Goal: Information Seeking & Learning: Learn about a topic

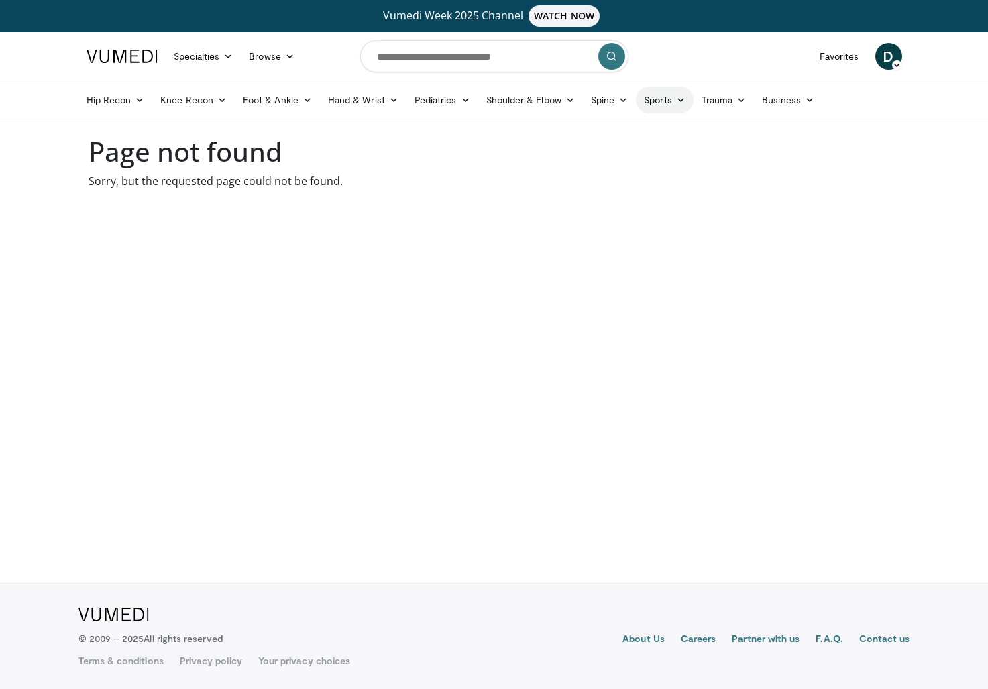
click at [661, 106] on link "Sports" at bounding box center [665, 100] width 58 height 27
click at [282, 95] on link "Foot & Ankle" at bounding box center [277, 100] width 85 height 27
click at [280, 194] on link "Ankle" at bounding box center [315, 195] width 160 height 21
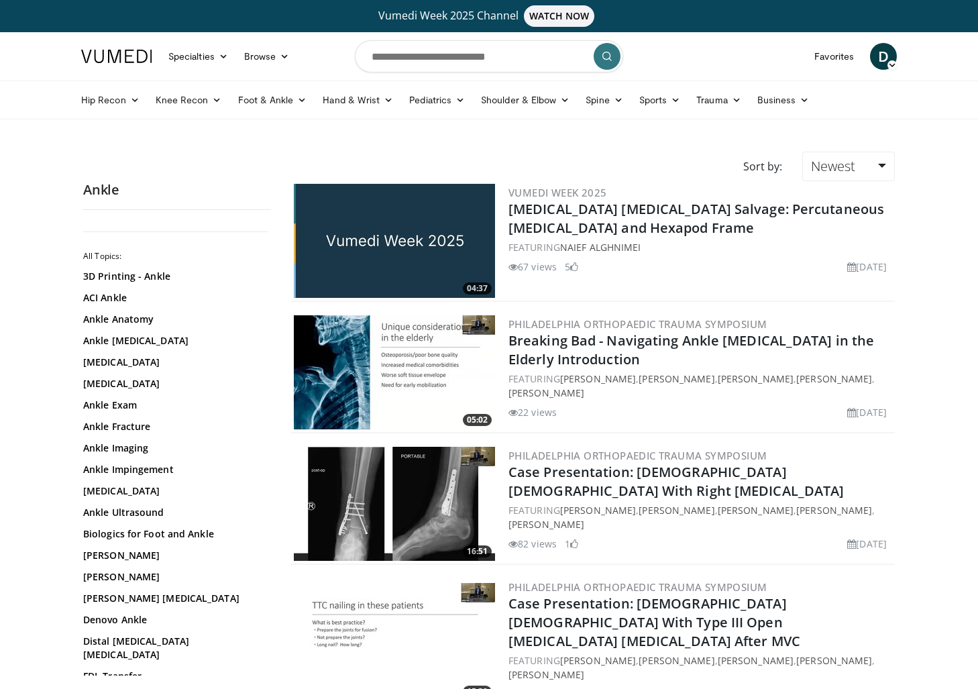
click at [403, 260] on img at bounding box center [394, 241] width 201 height 114
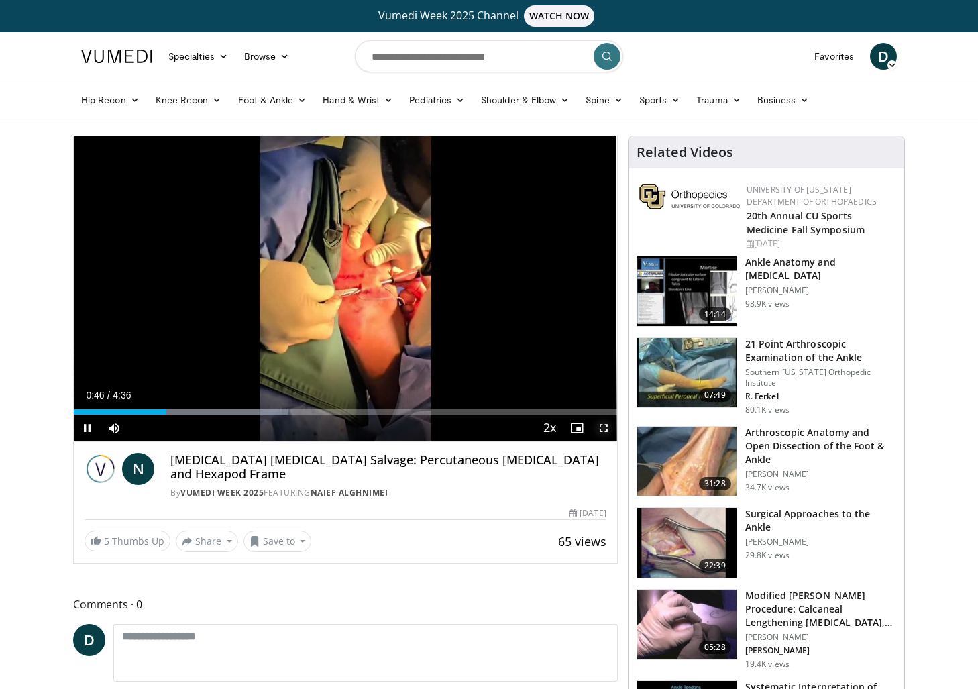
click at [606, 428] on span "Video Player" at bounding box center [603, 428] width 27 height 27
click at [605, 435] on span "Video Player" at bounding box center [603, 428] width 27 height 27
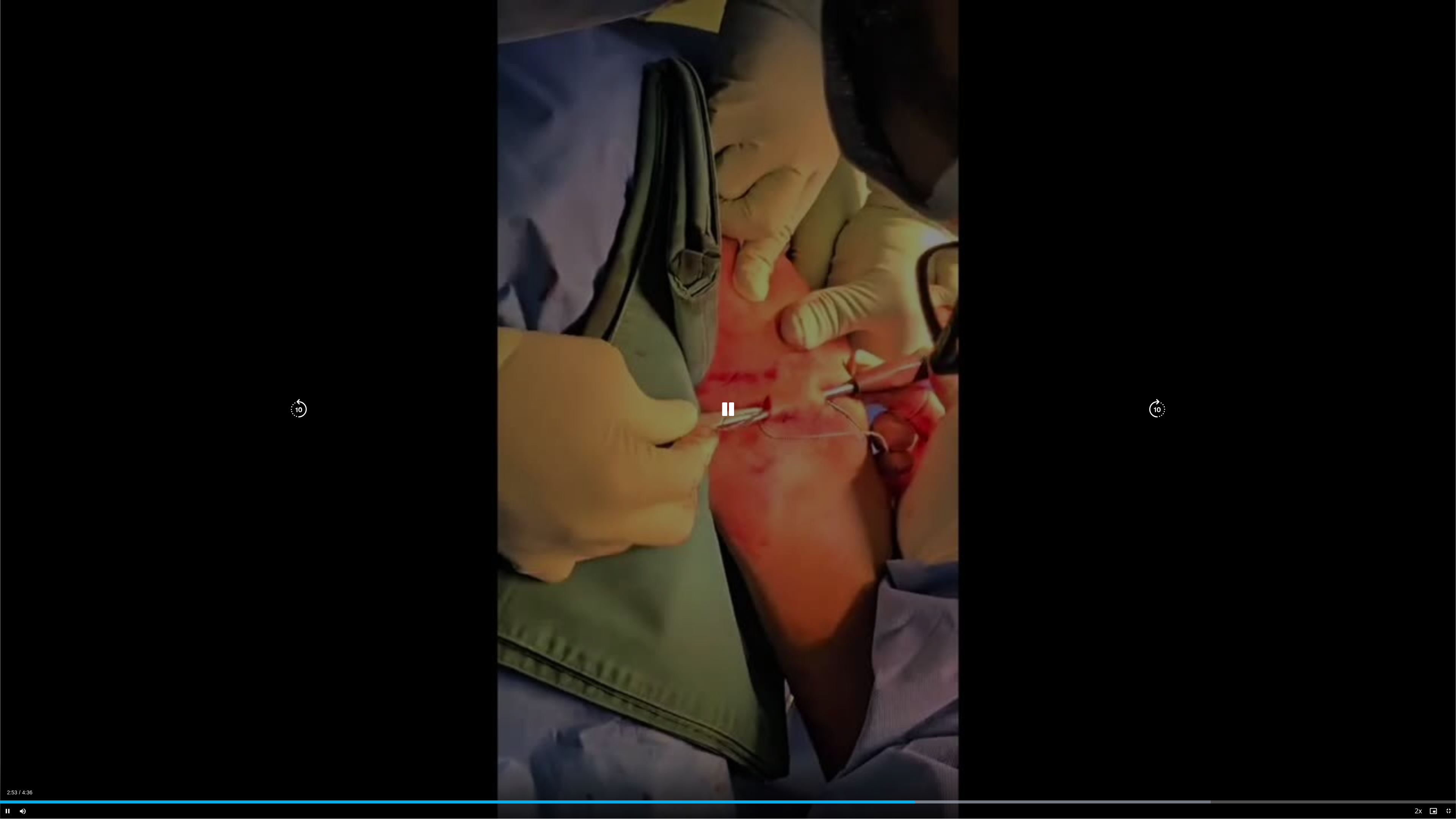
click at [552, 389] on div "20 seconds Tap to unmute" at bounding box center [728, 409] width 1456 height 818
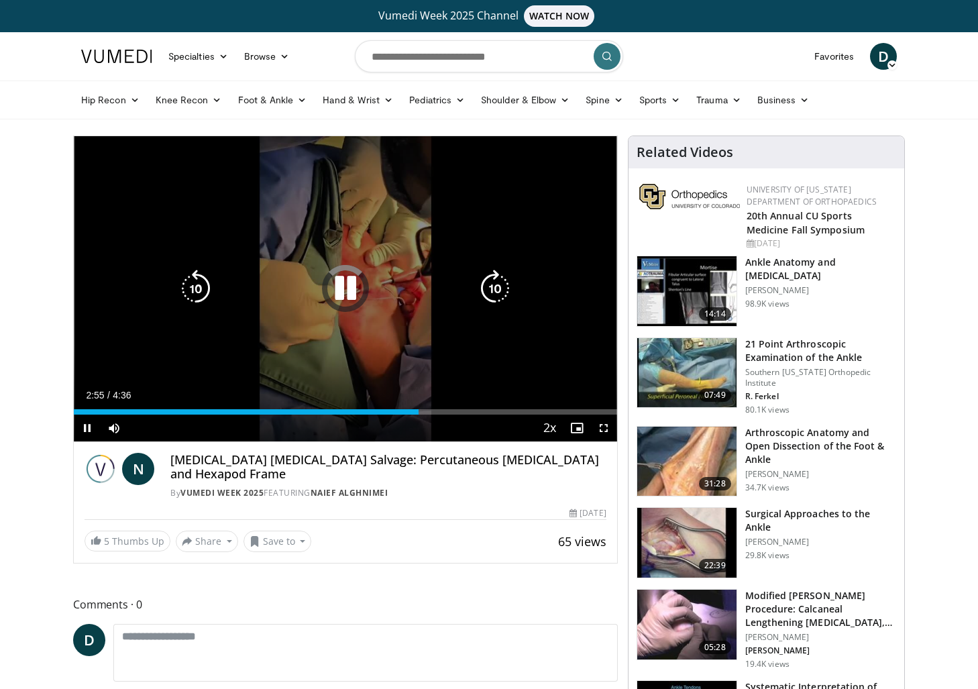
click at [409, 322] on div "20 seconds Tap to unmute" at bounding box center [345, 288] width 543 height 305
click at [339, 288] on icon "Video Player" at bounding box center [346, 289] width 38 height 38
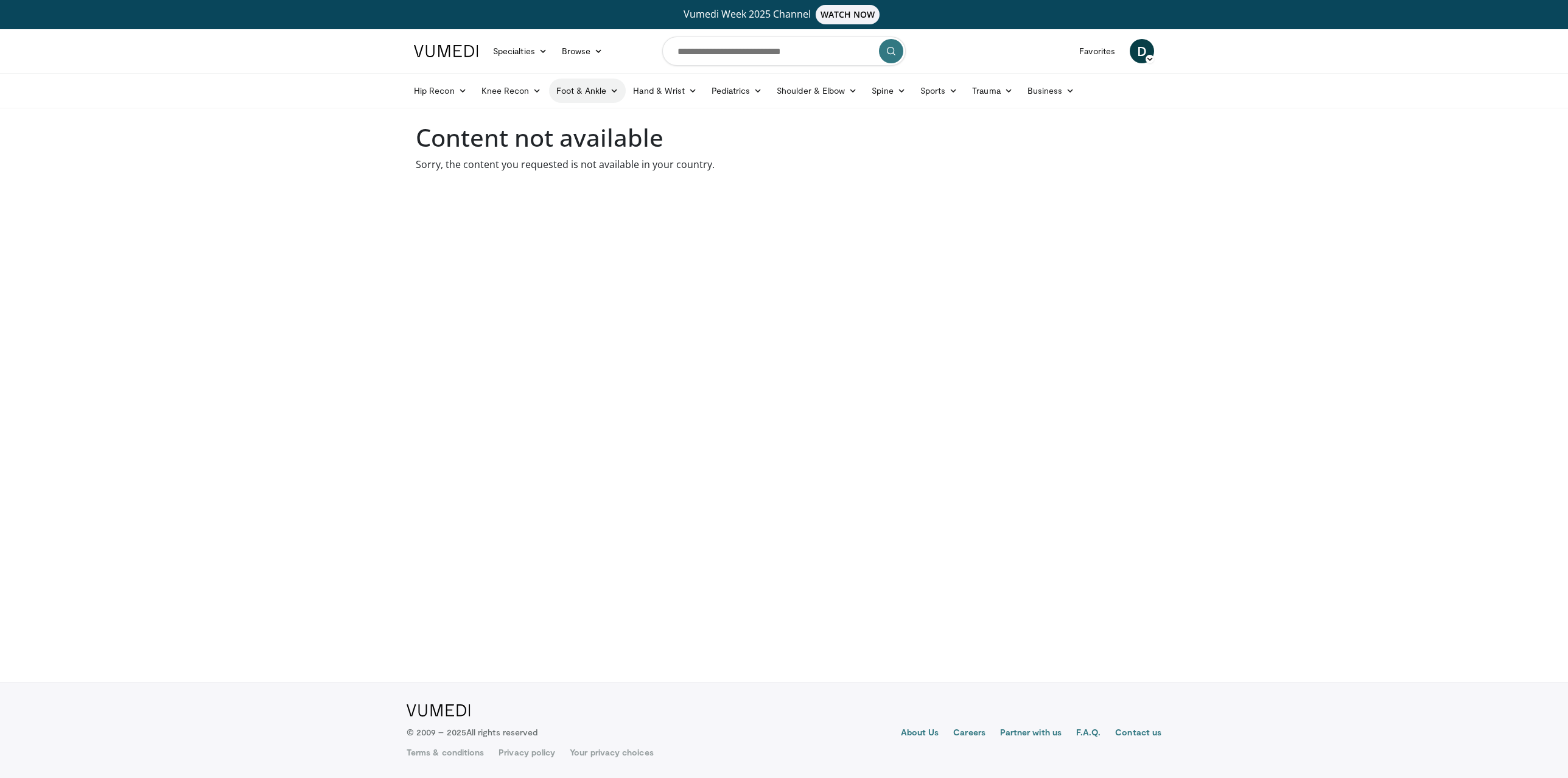
click at [585, 86] on link "Foot & Ankle" at bounding box center [587, 91] width 77 height 25
click at [585, 177] on link "Ankle" at bounding box center [622, 177] width 145 height 19
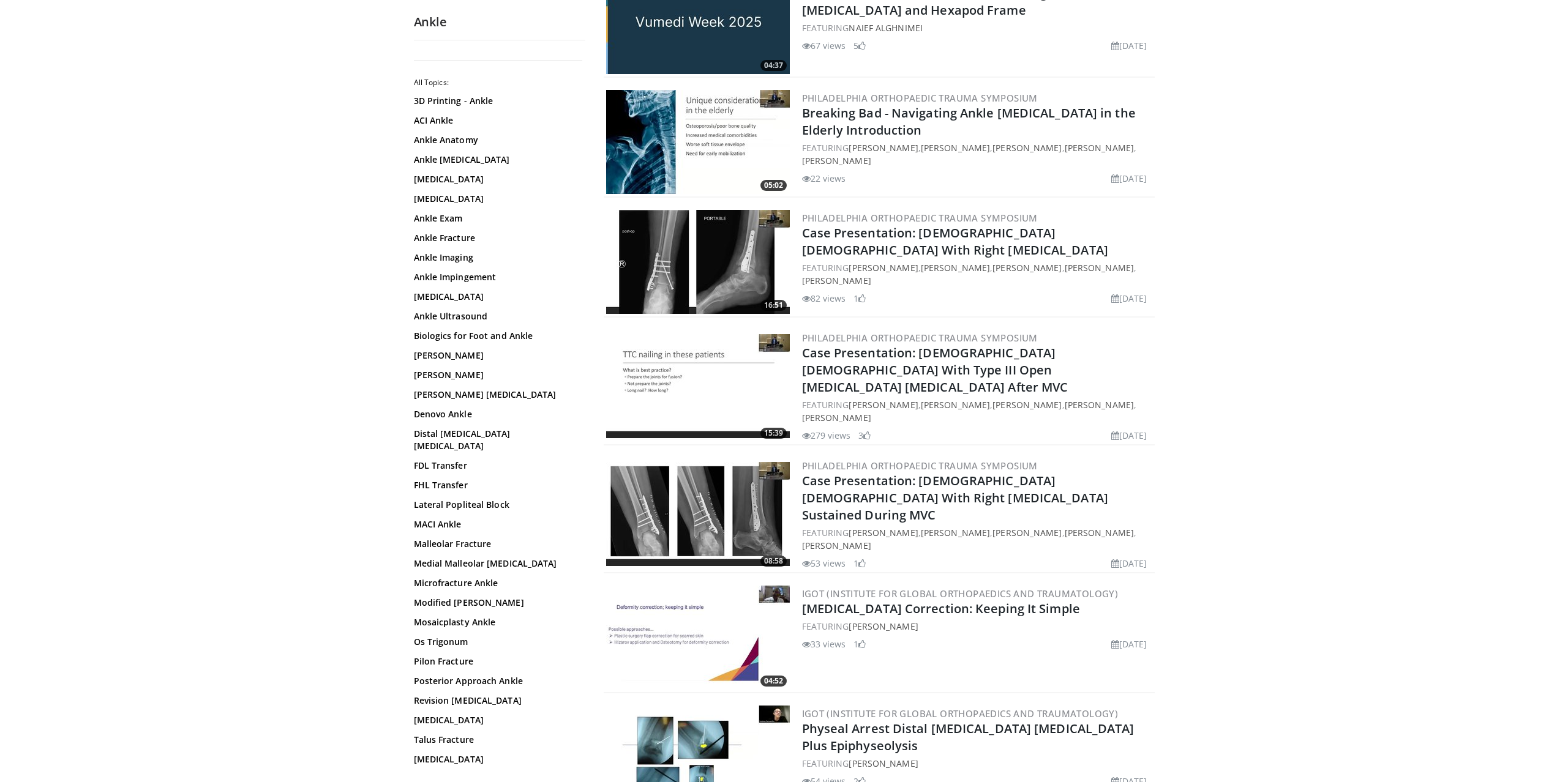
scroll to position [245, 0]
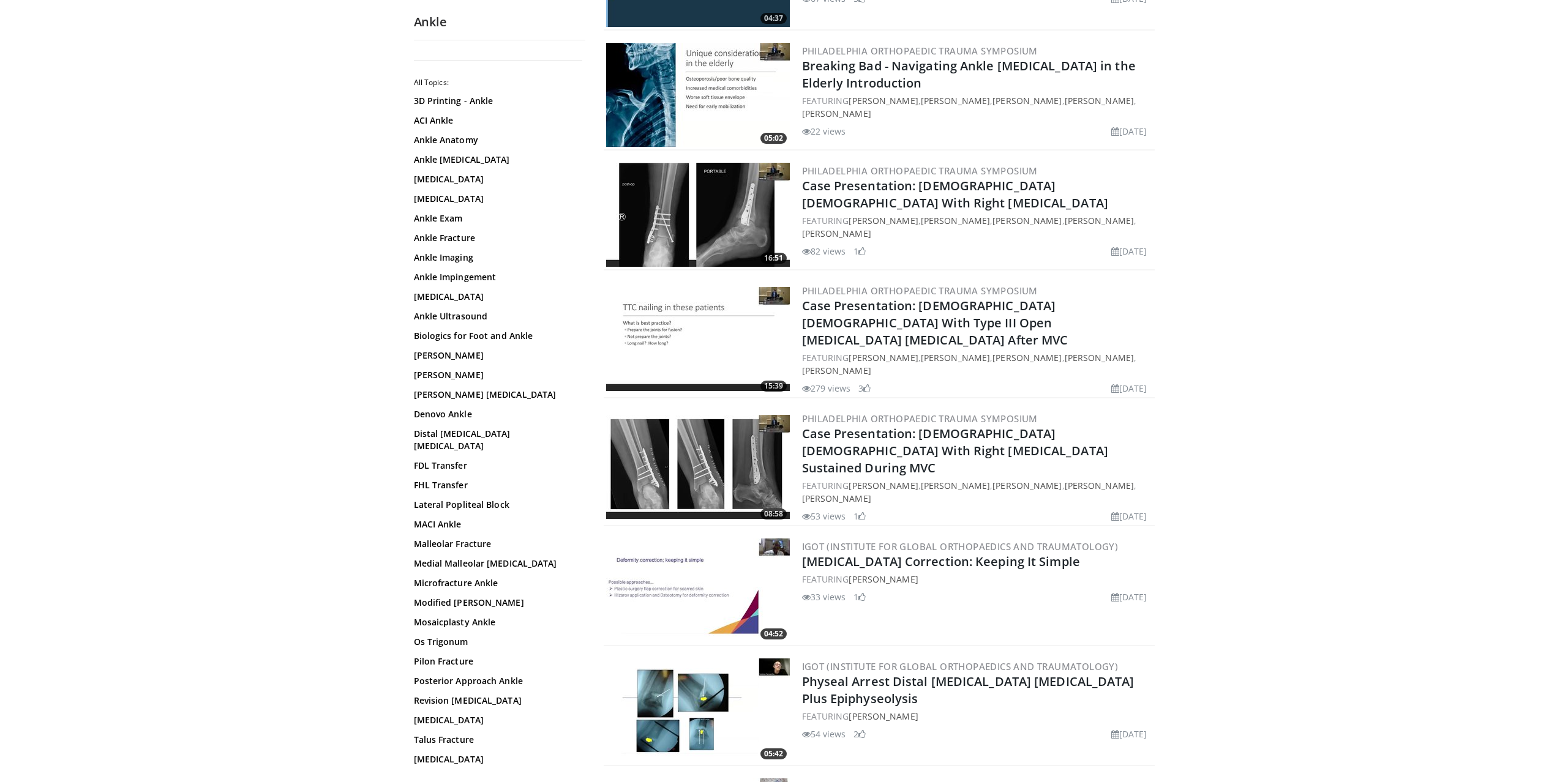
click at [706, 339] on img at bounding box center [697, 339] width 183 height 104
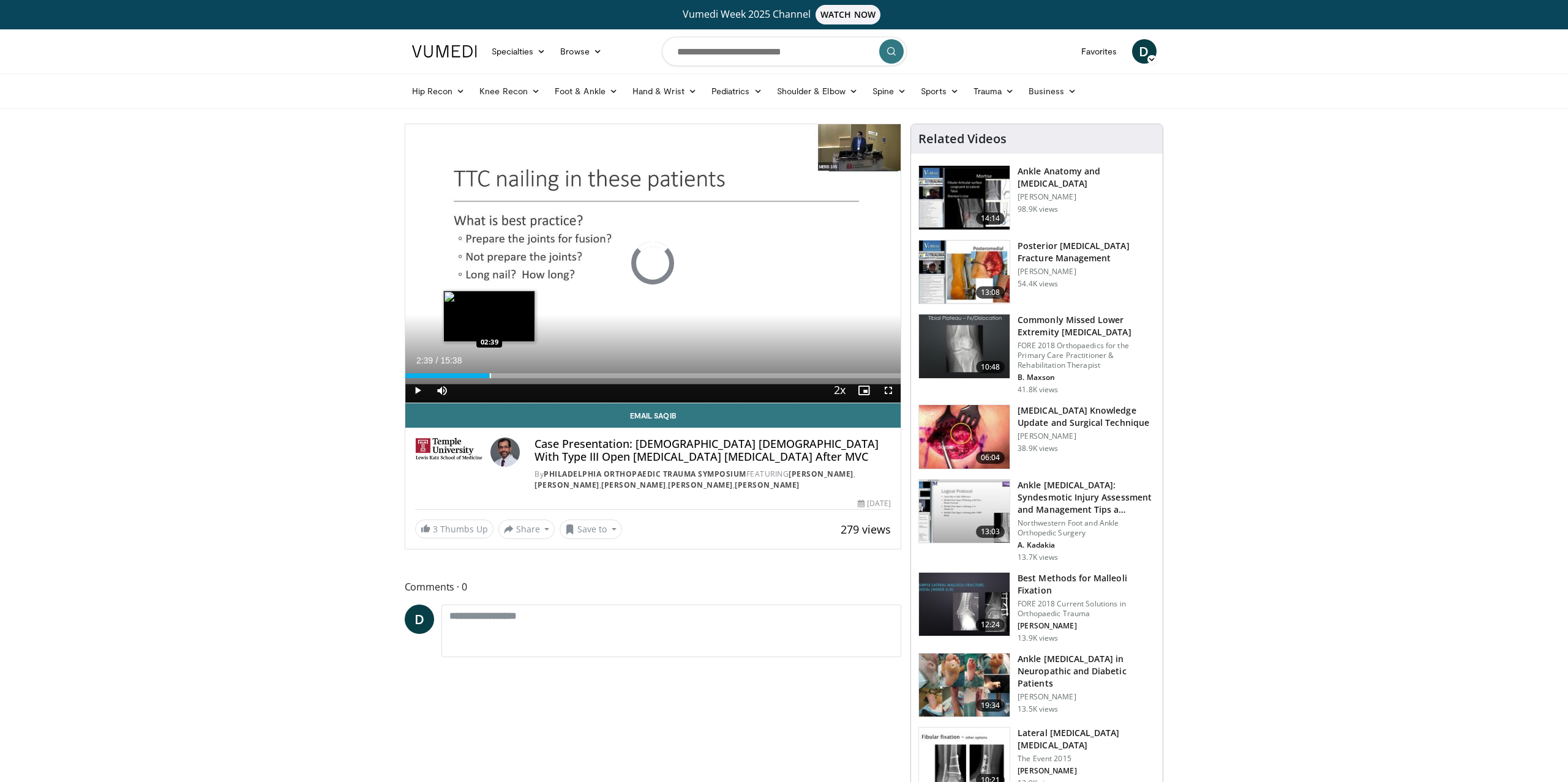
click at [490, 374] on div "Progress Bar" at bounding box center [490, 375] width 1 height 5
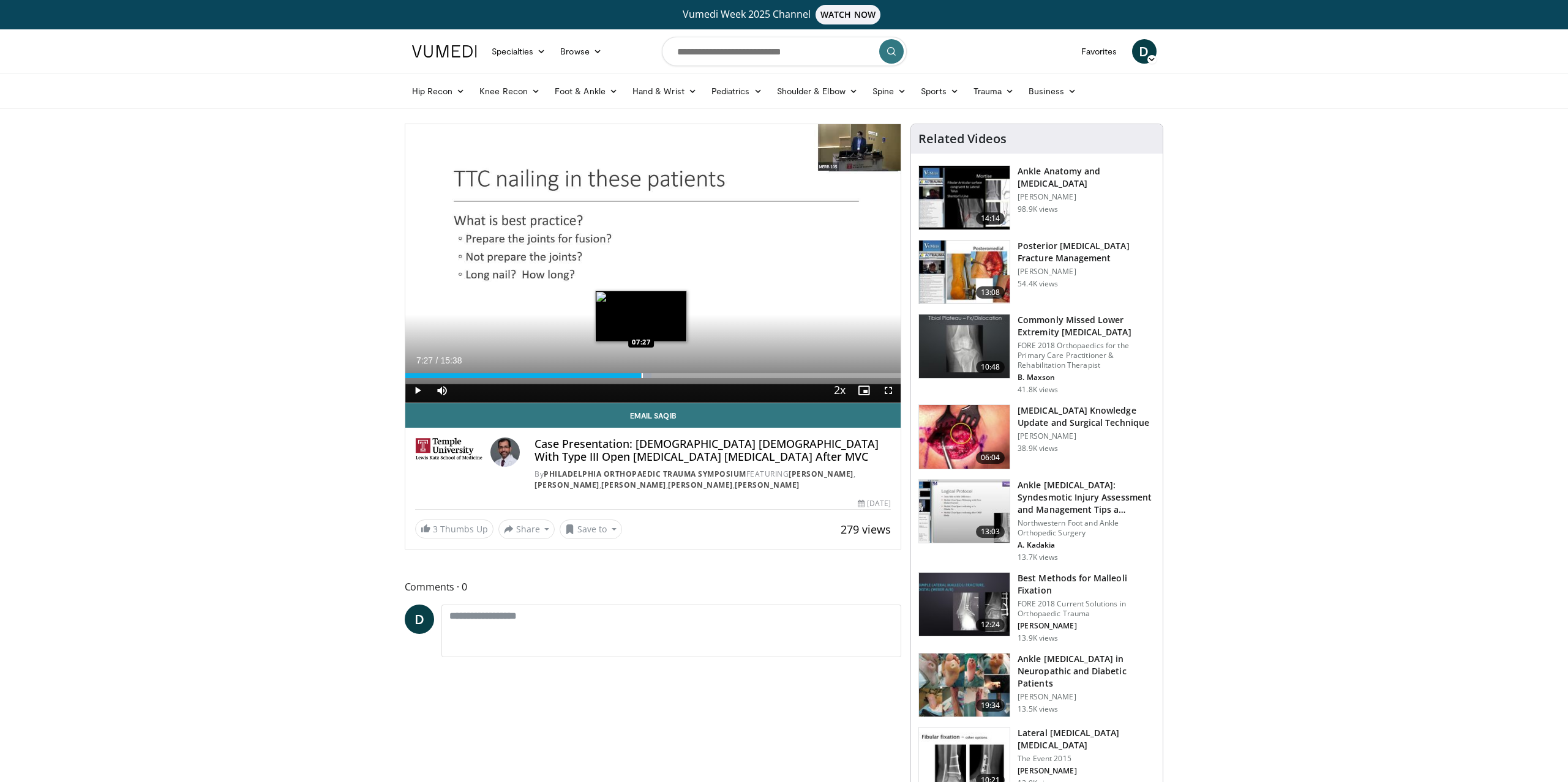
click at [641, 371] on div "Loaded : 49.70% 06:45 07:27" at bounding box center [653, 372] width 496 height 12
click at [685, 373] on div "Progress Bar" at bounding box center [685, 375] width 1 height 5
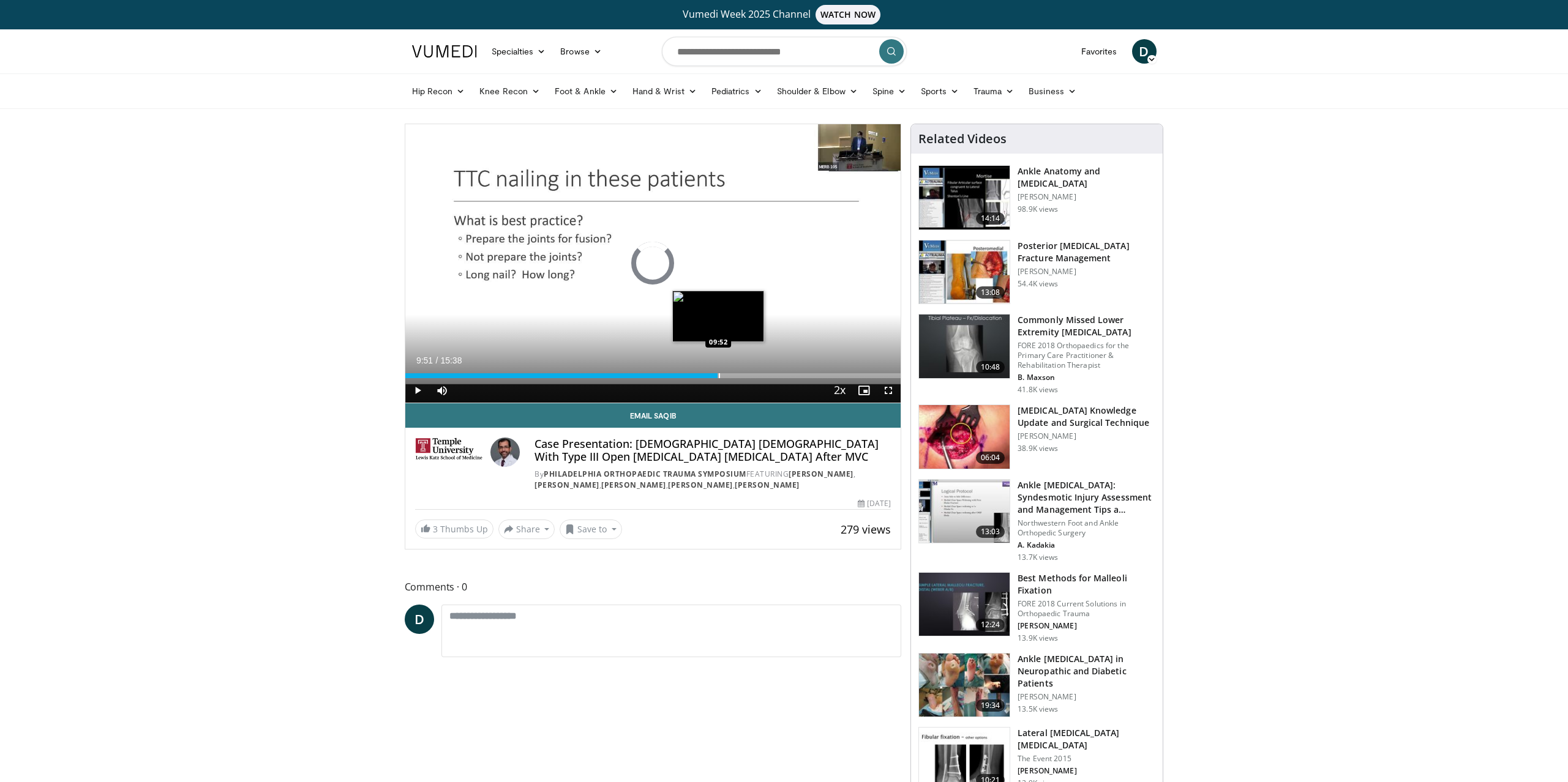
drag, startPoint x: 718, startPoint y: 375, endPoint x: 738, endPoint y: 377, distance: 20.1
click at [720, 375] on div "Progress Bar" at bounding box center [719, 375] width 1 height 5
click at [761, 377] on div "Progress Bar" at bounding box center [761, 375] width 1 height 5
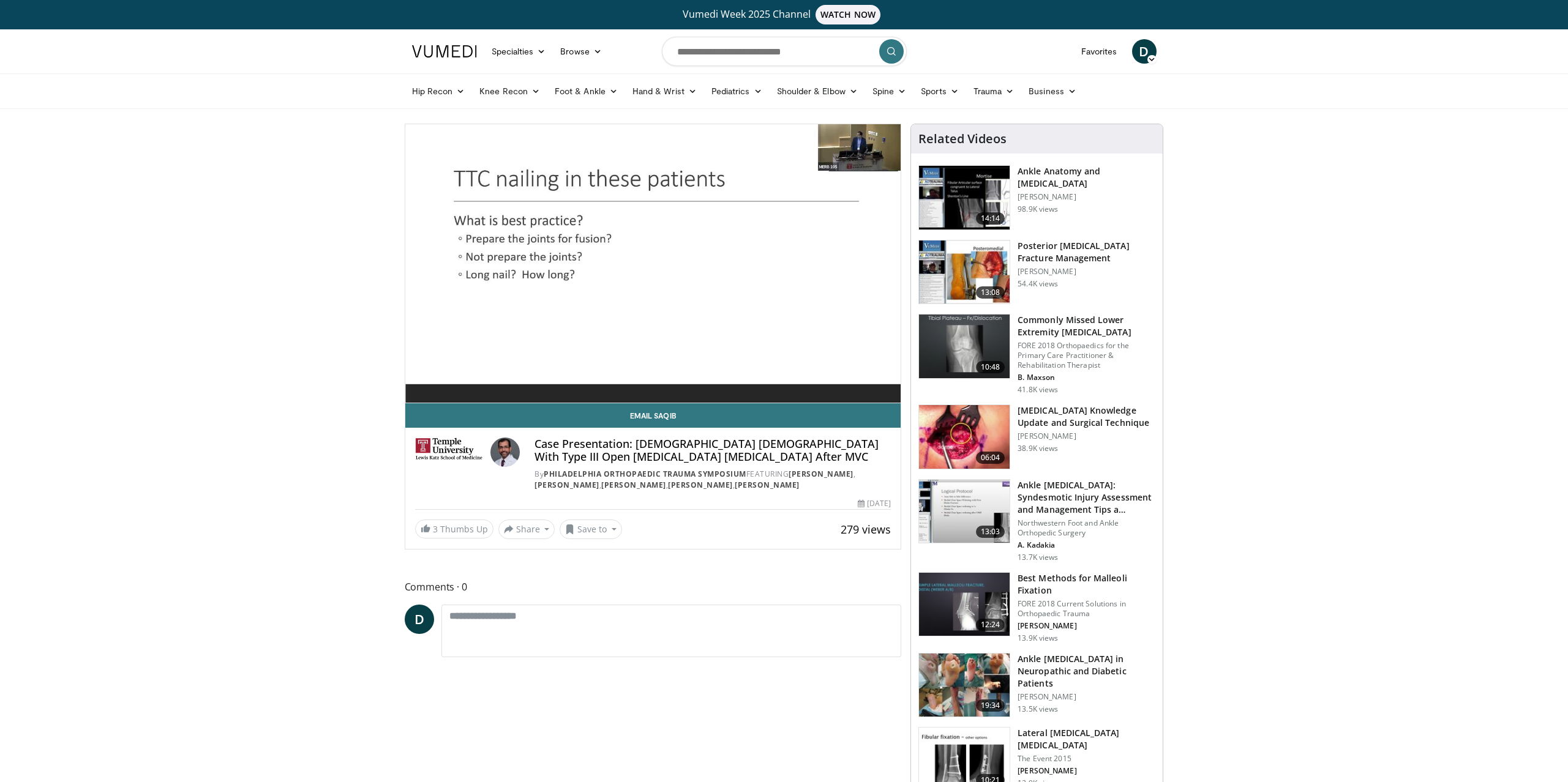
click at [959, 433] on img at bounding box center [964, 437] width 90 height 64
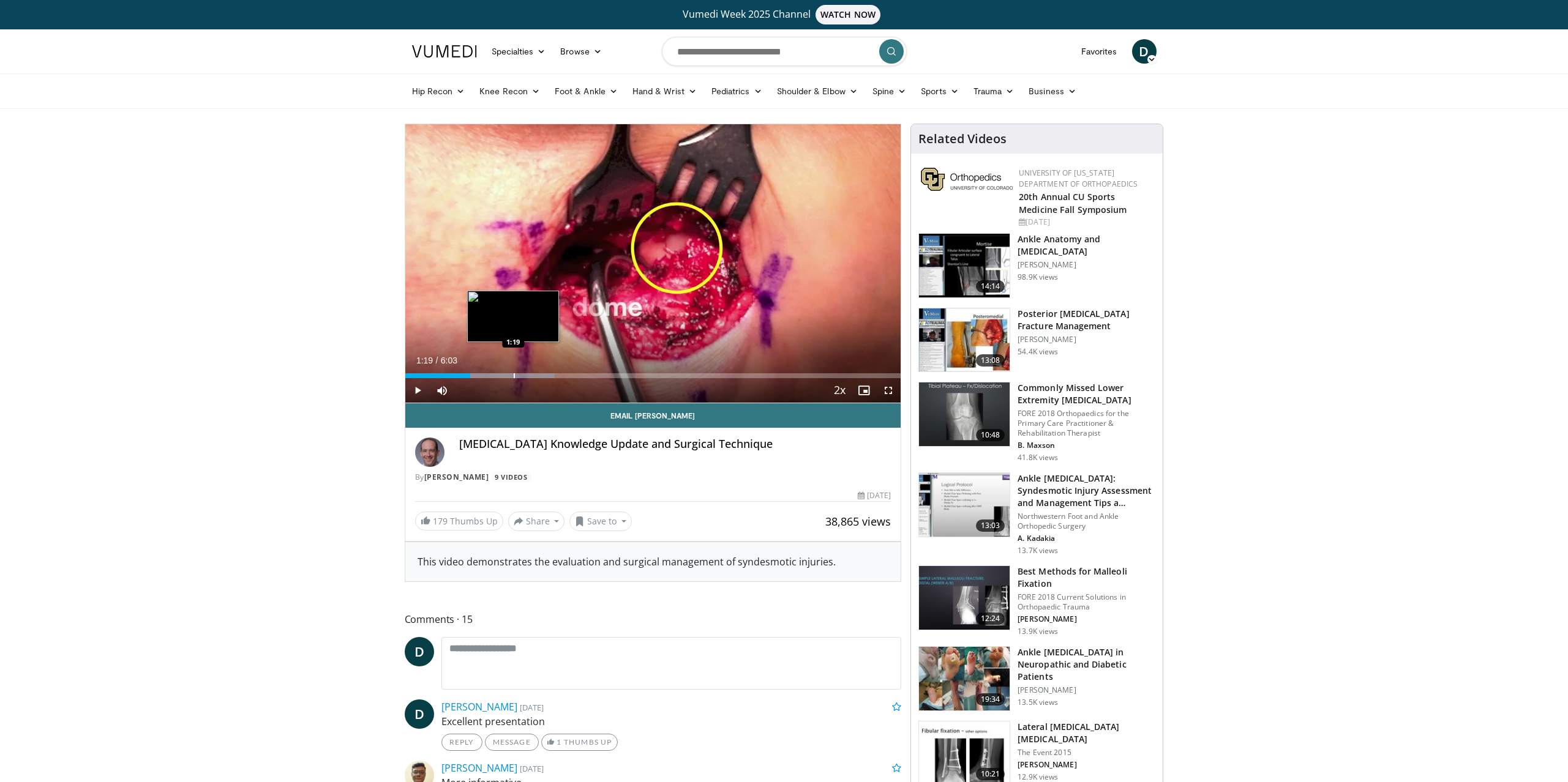
click at [513, 370] on div "Loaded : 30.16% 1:19 1:19" at bounding box center [653, 372] width 496 height 12
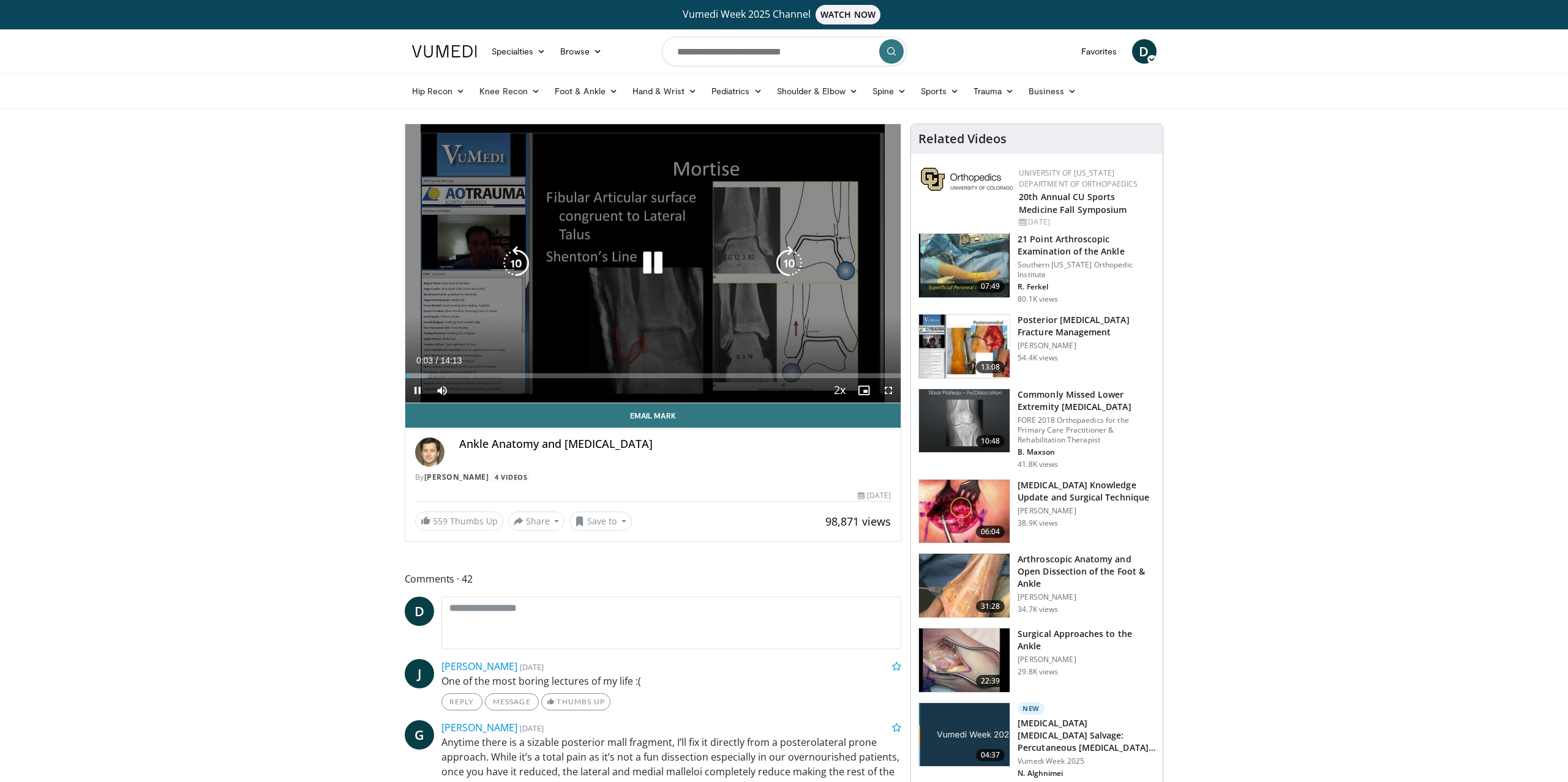
click at [560, 265] on div "Video Player" at bounding box center [653, 263] width 298 height 25
click at [745, 286] on div "10 seconds Tap to unmute" at bounding box center [653, 263] width 496 height 278
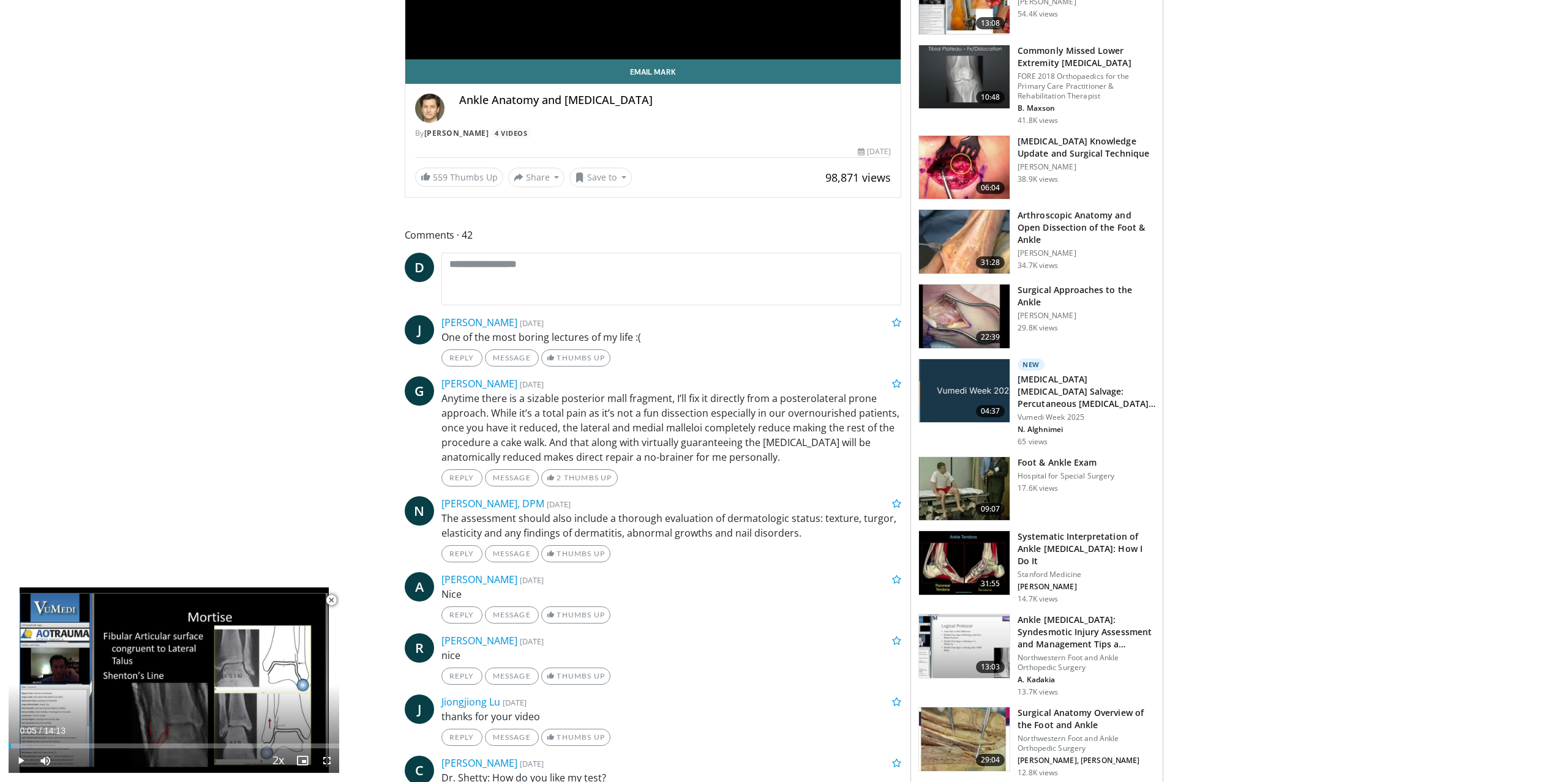
scroll to position [367, 0]
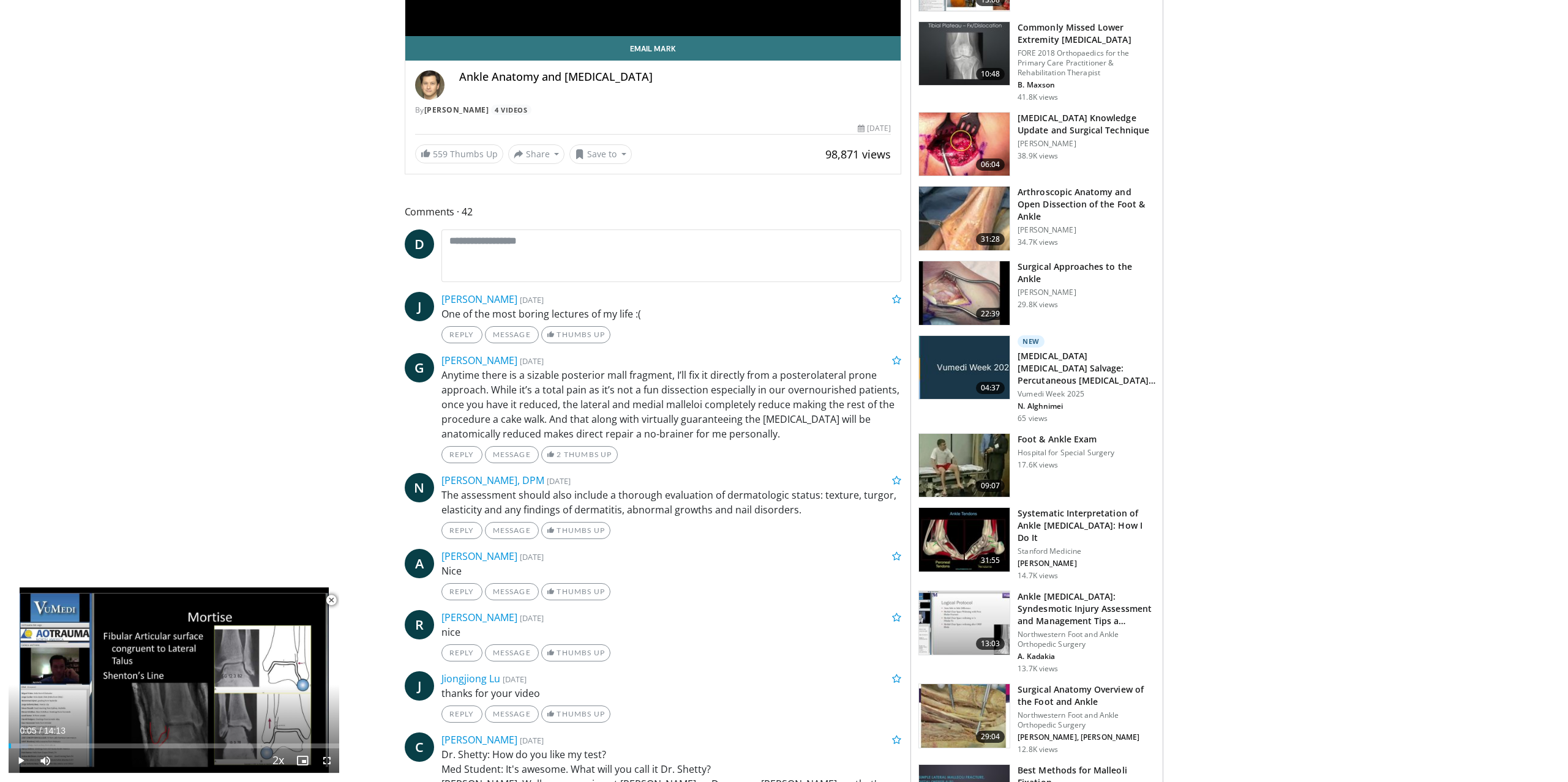
click at [974, 281] on img at bounding box center [964, 293] width 90 height 64
